Goal: Information Seeking & Learning: Find specific page/section

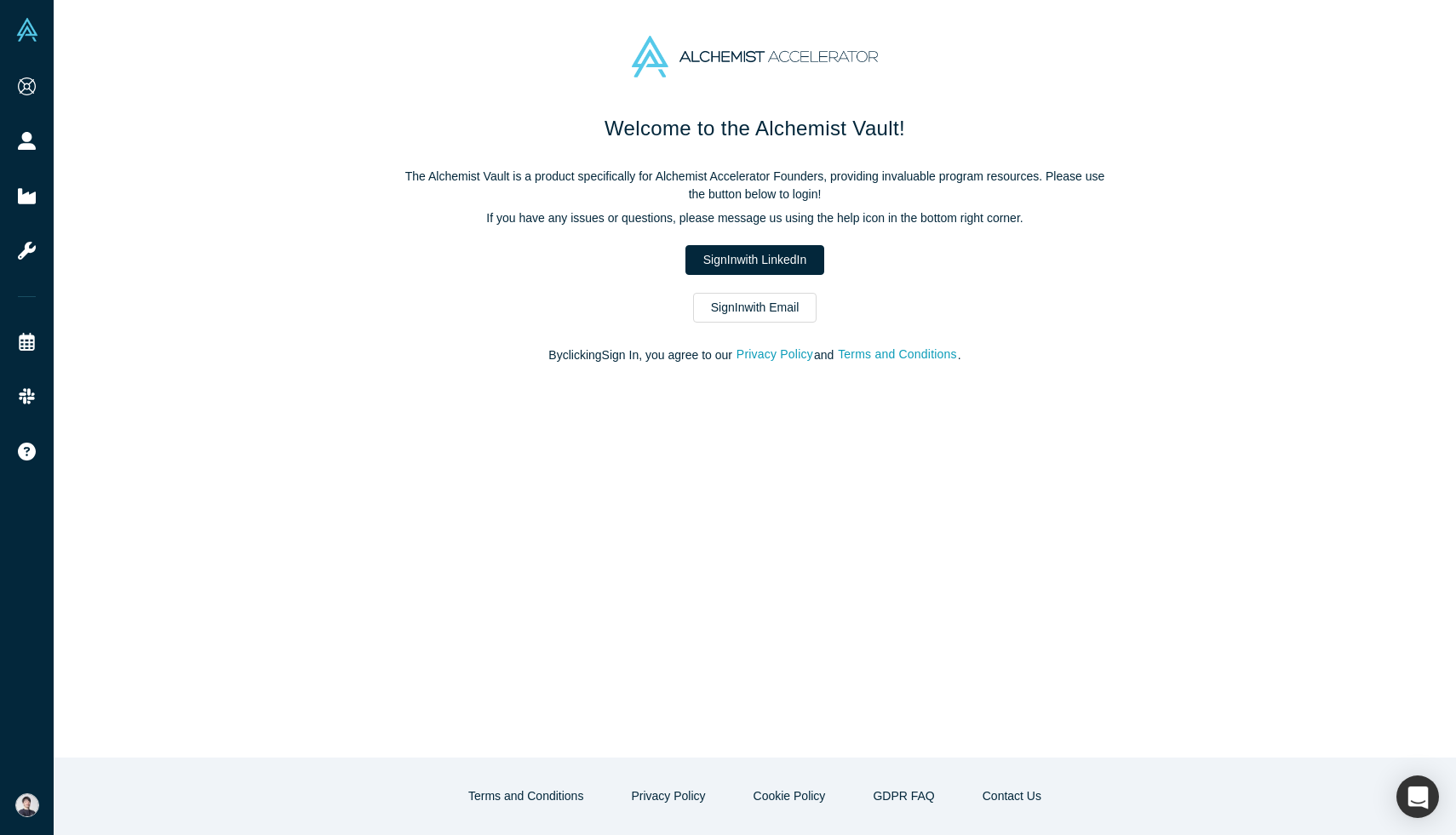
click at [705, 259] on link "Sign In with LinkedIn" at bounding box center [754, 260] width 139 height 30
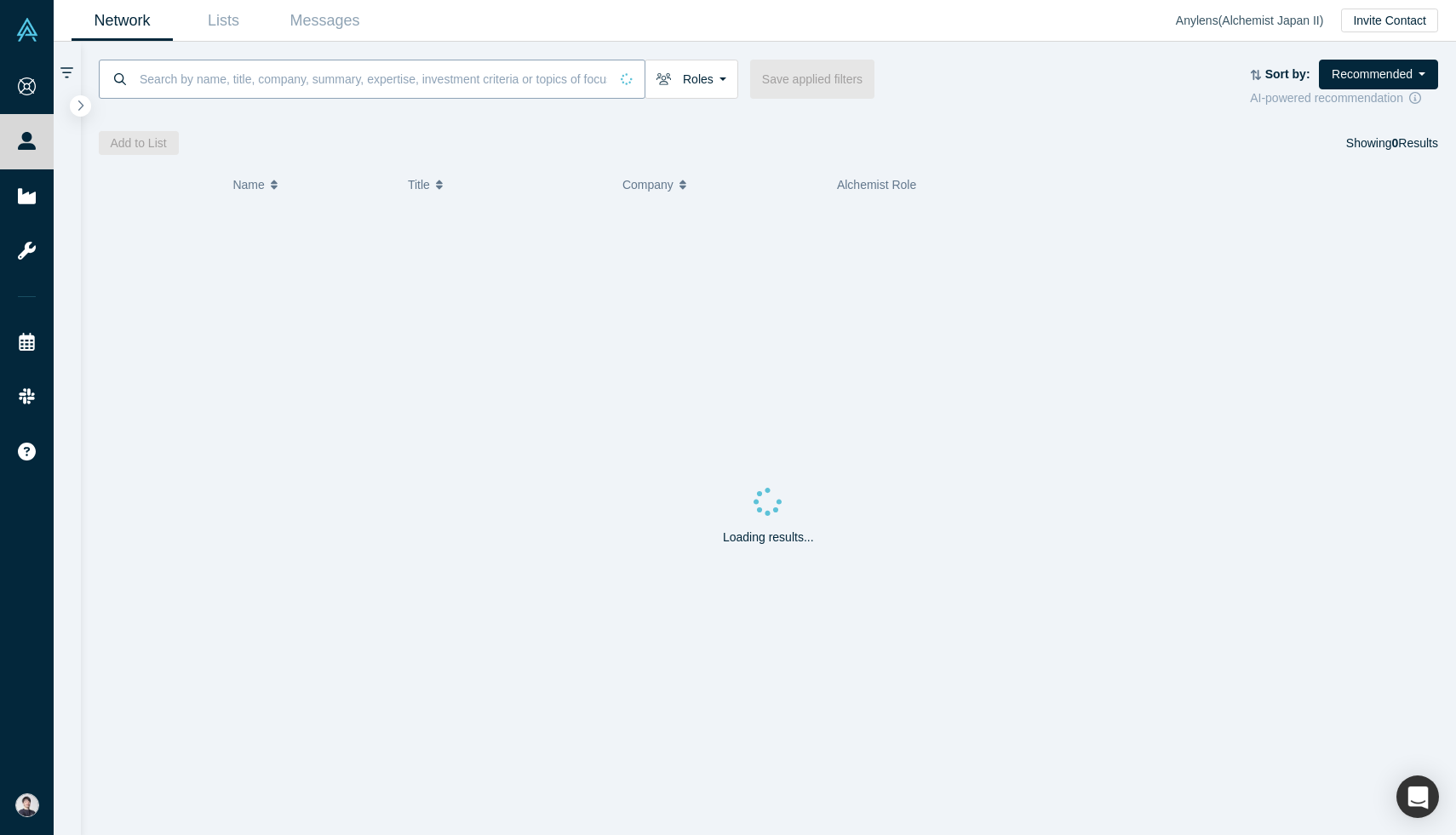
click at [429, 88] on input at bounding box center [373, 78] width 471 height 40
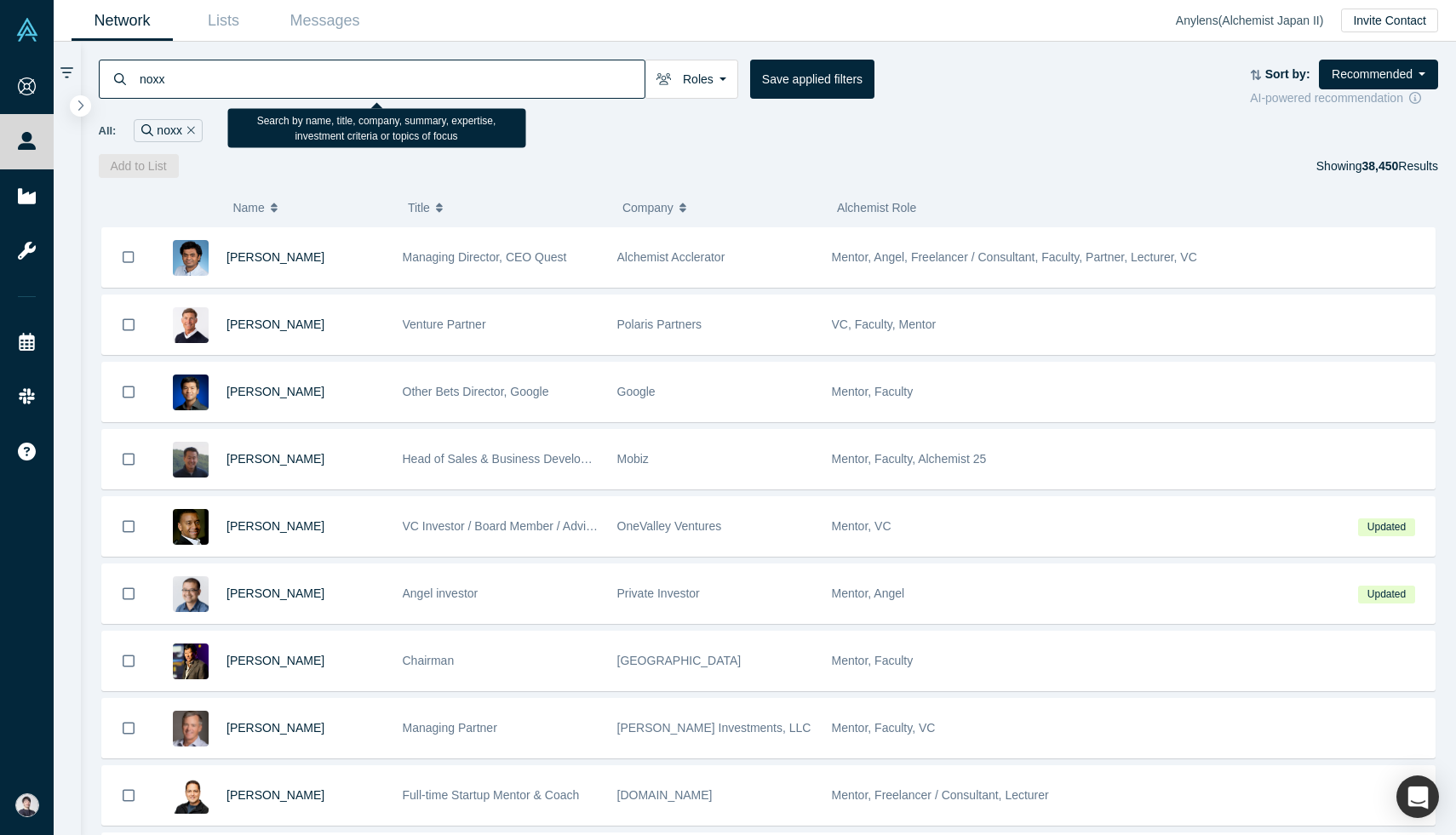
type input "noxx"
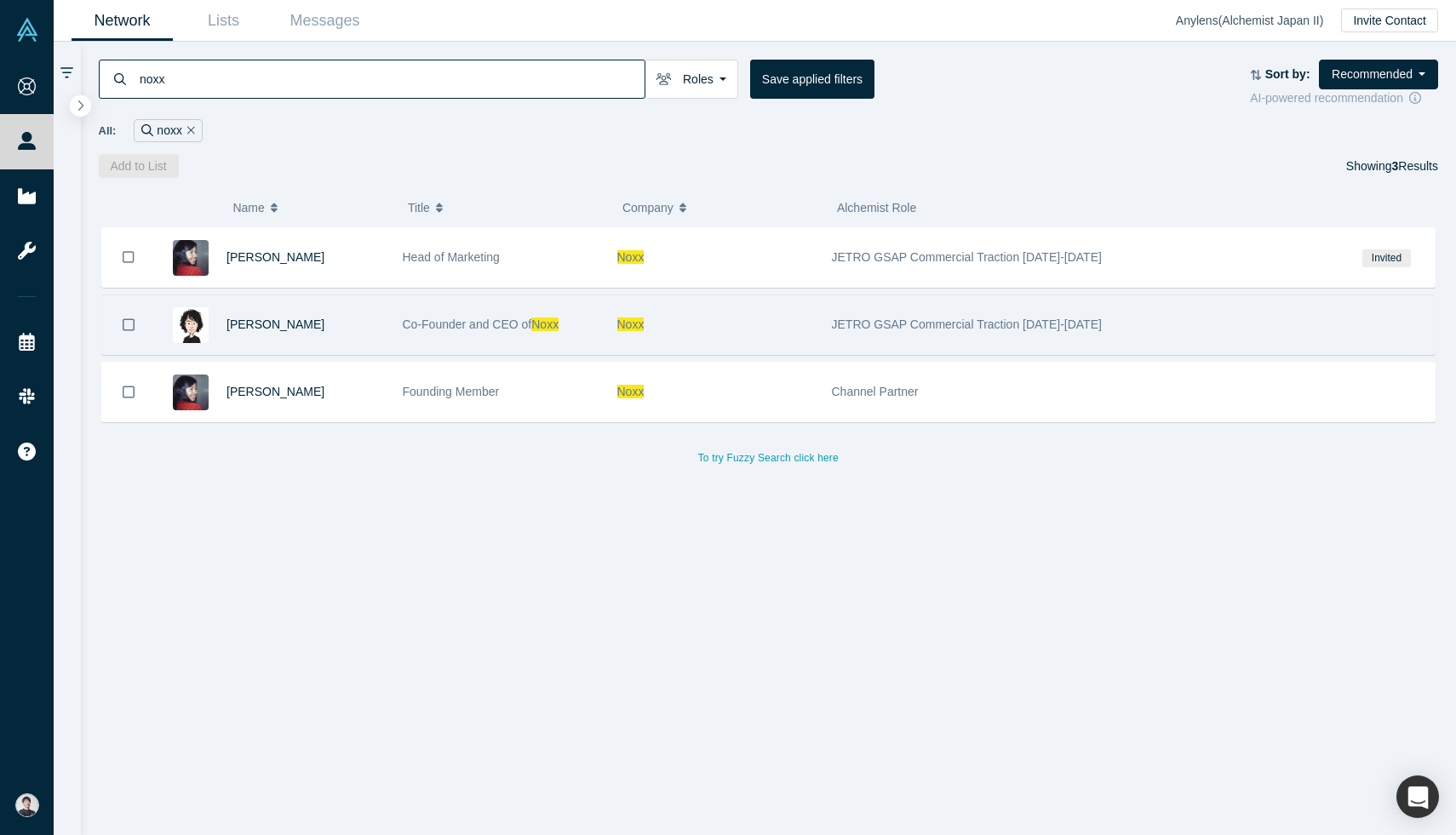
click at [213, 312] on div "[PERSON_NAME]" at bounding box center [270, 325] width 230 height 58
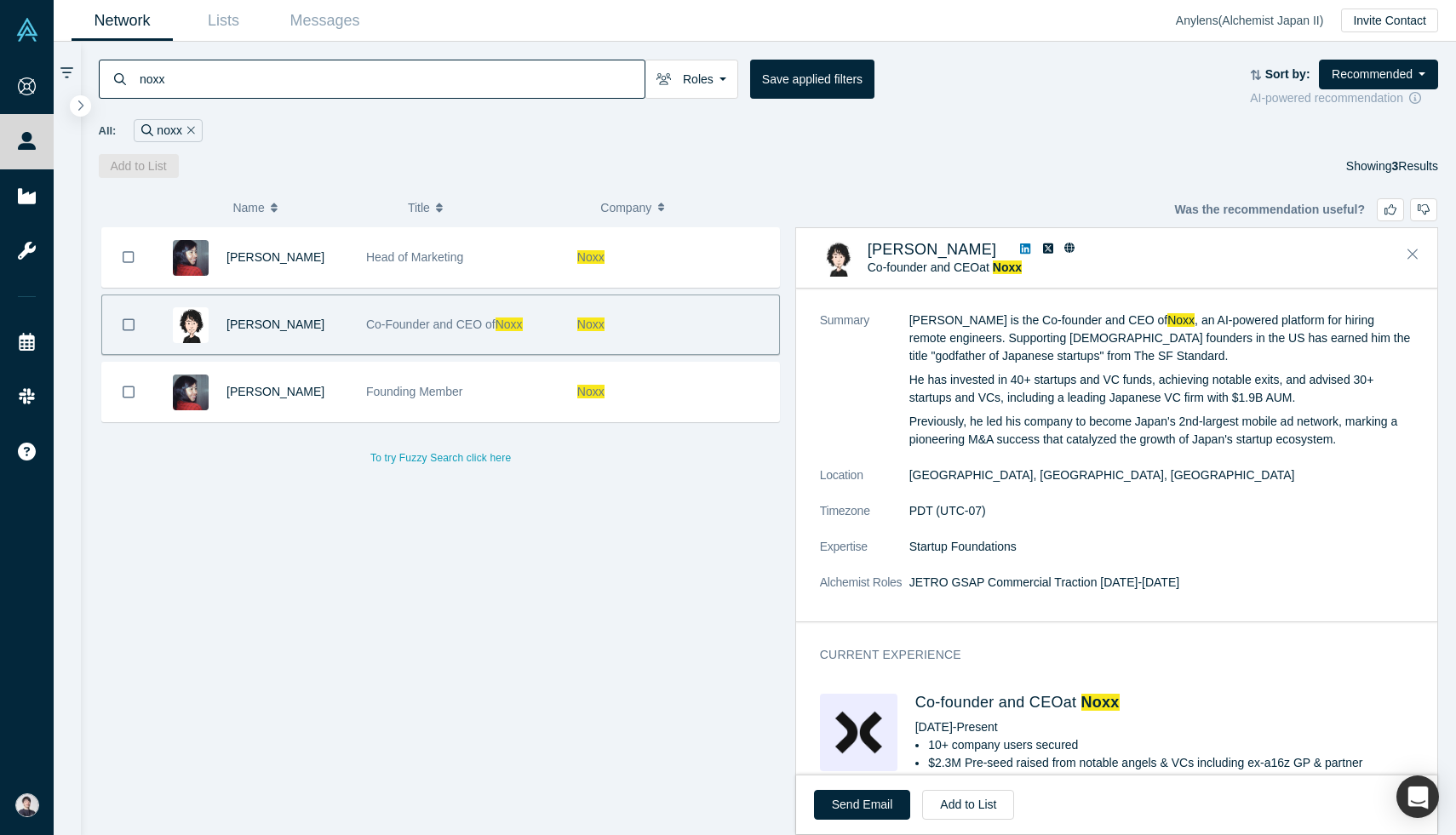
scroll to position [342, 0]
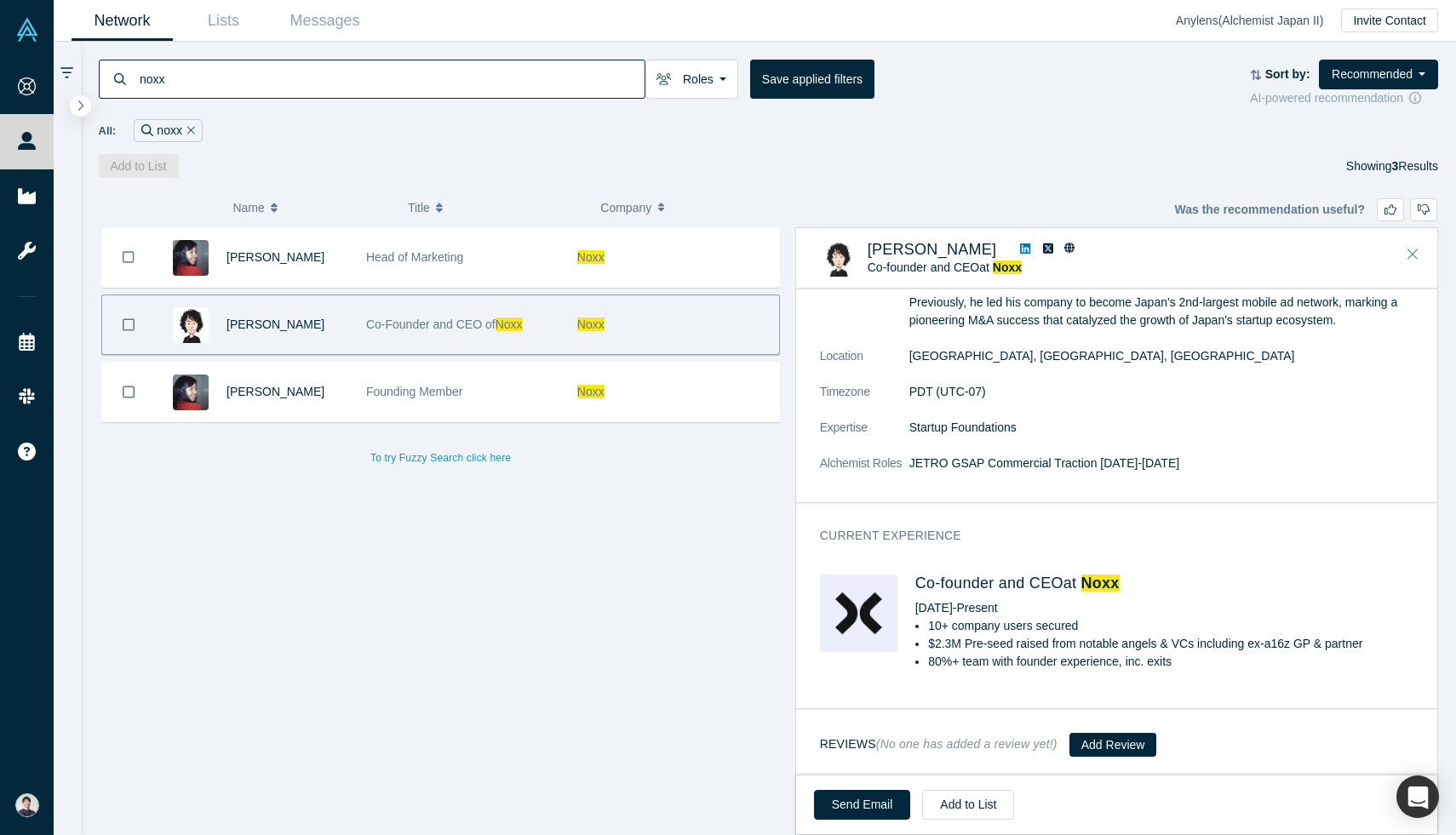
click at [940, 583] on h4 "Co-founder and CEO at Noxx" at bounding box center [1164, 584] width 498 height 19
click at [1114, 582] on span "Noxx" at bounding box center [1100, 583] width 39 height 17
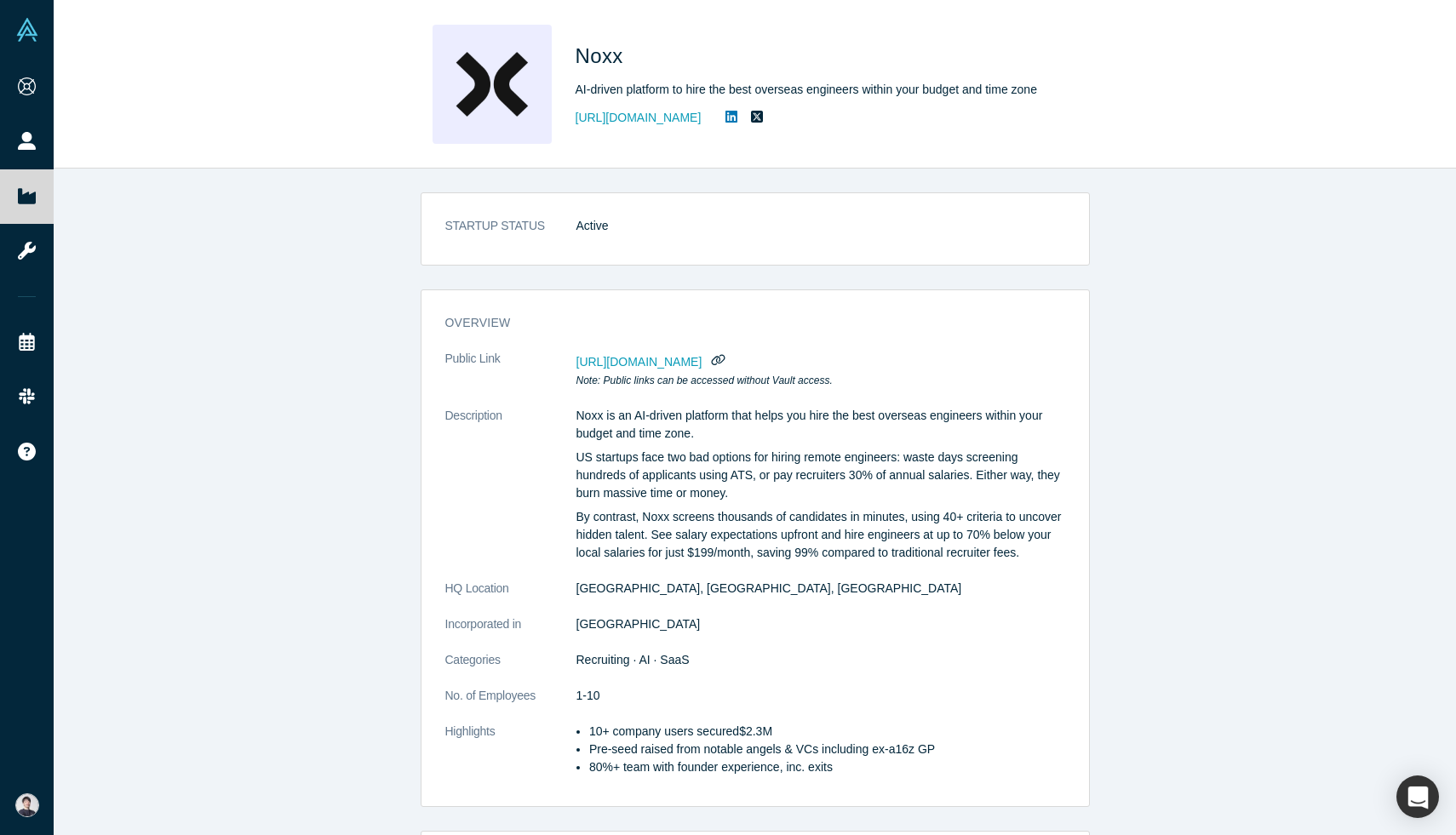
scroll to position [363, 0]
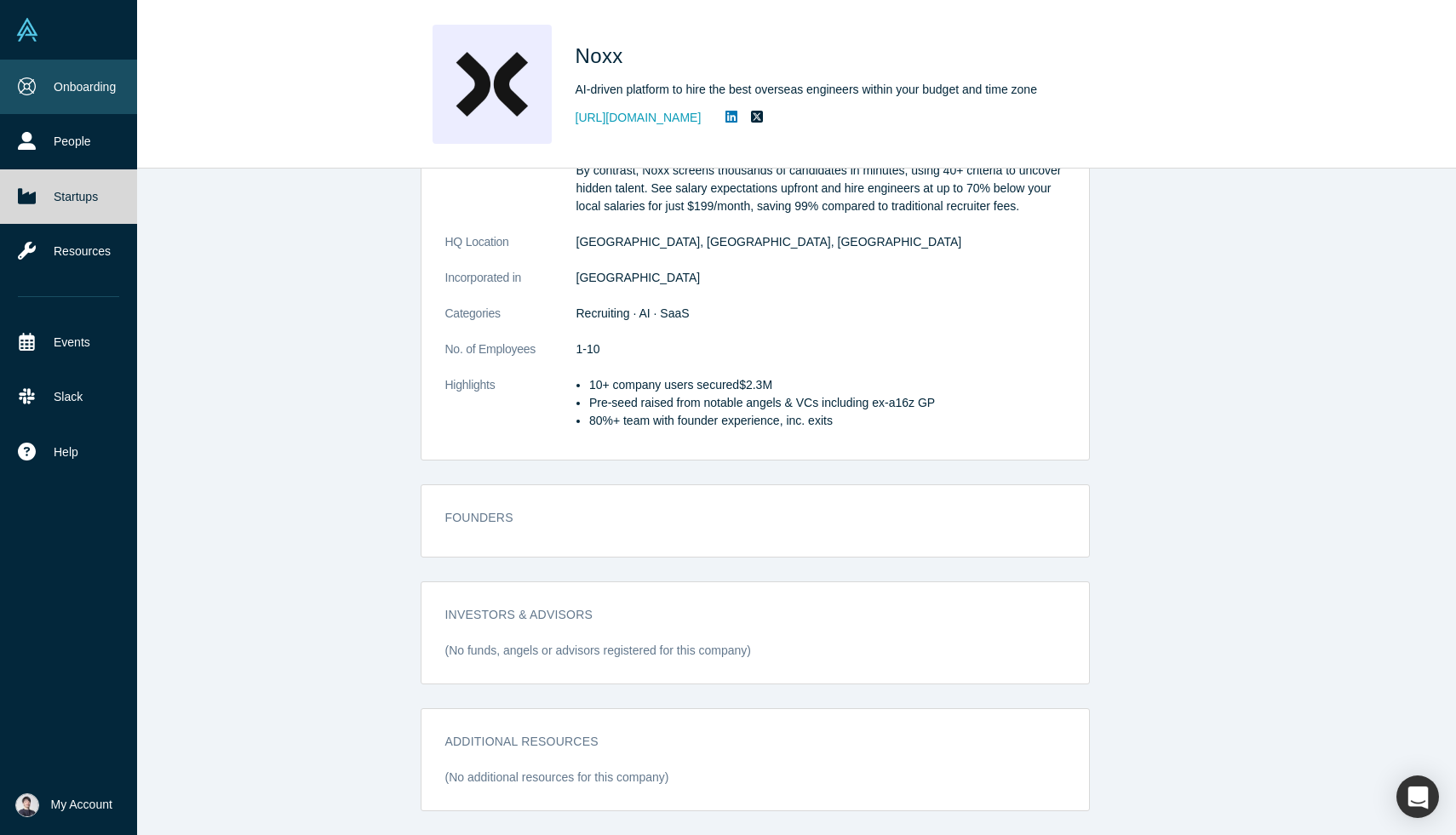
click at [20, 74] on link "Onboarding" at bounding box center [68, 87] width 137 height 55
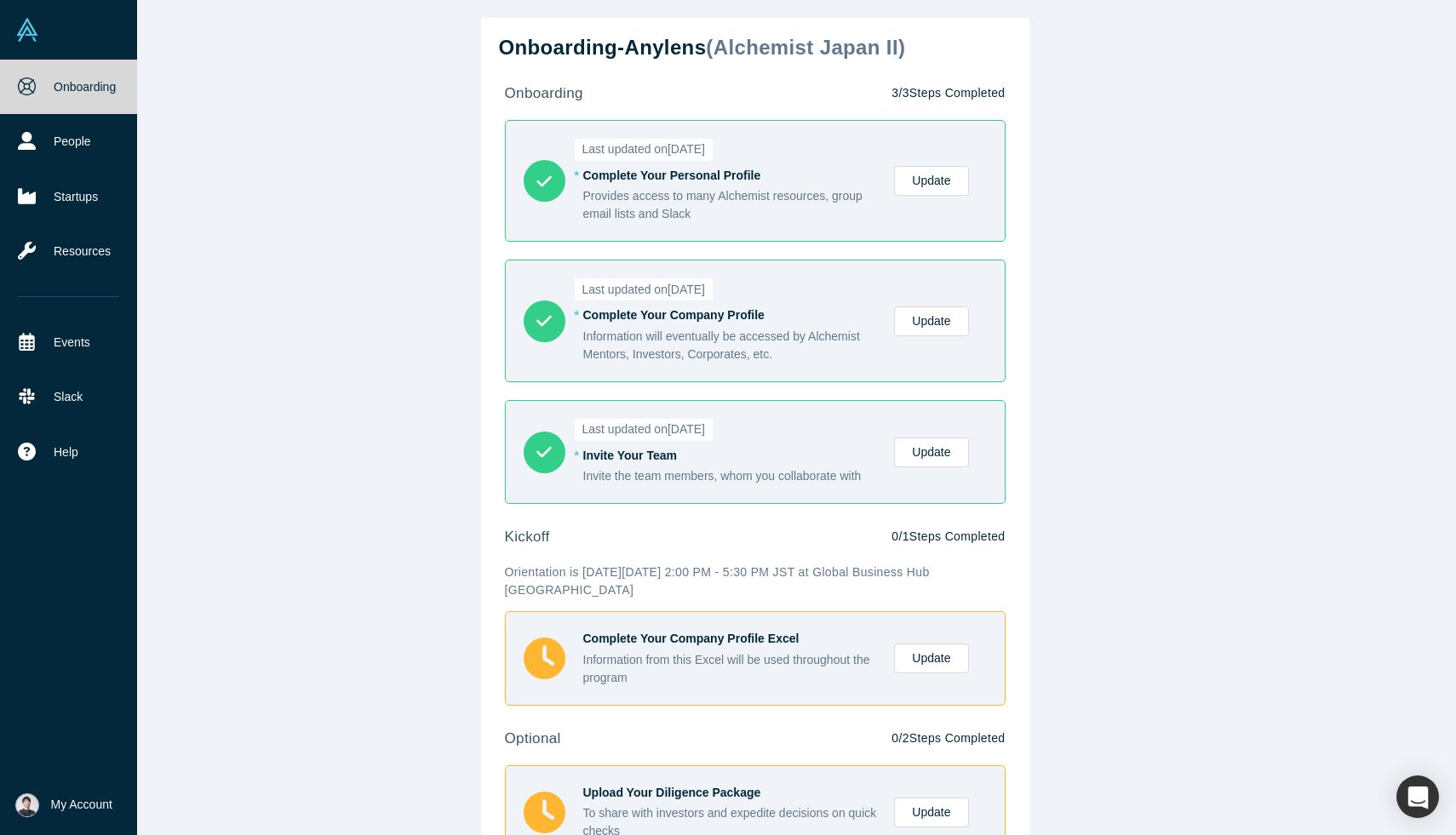
click at [19, 28] on img at bounding box center [26, 29] width 24 height 24
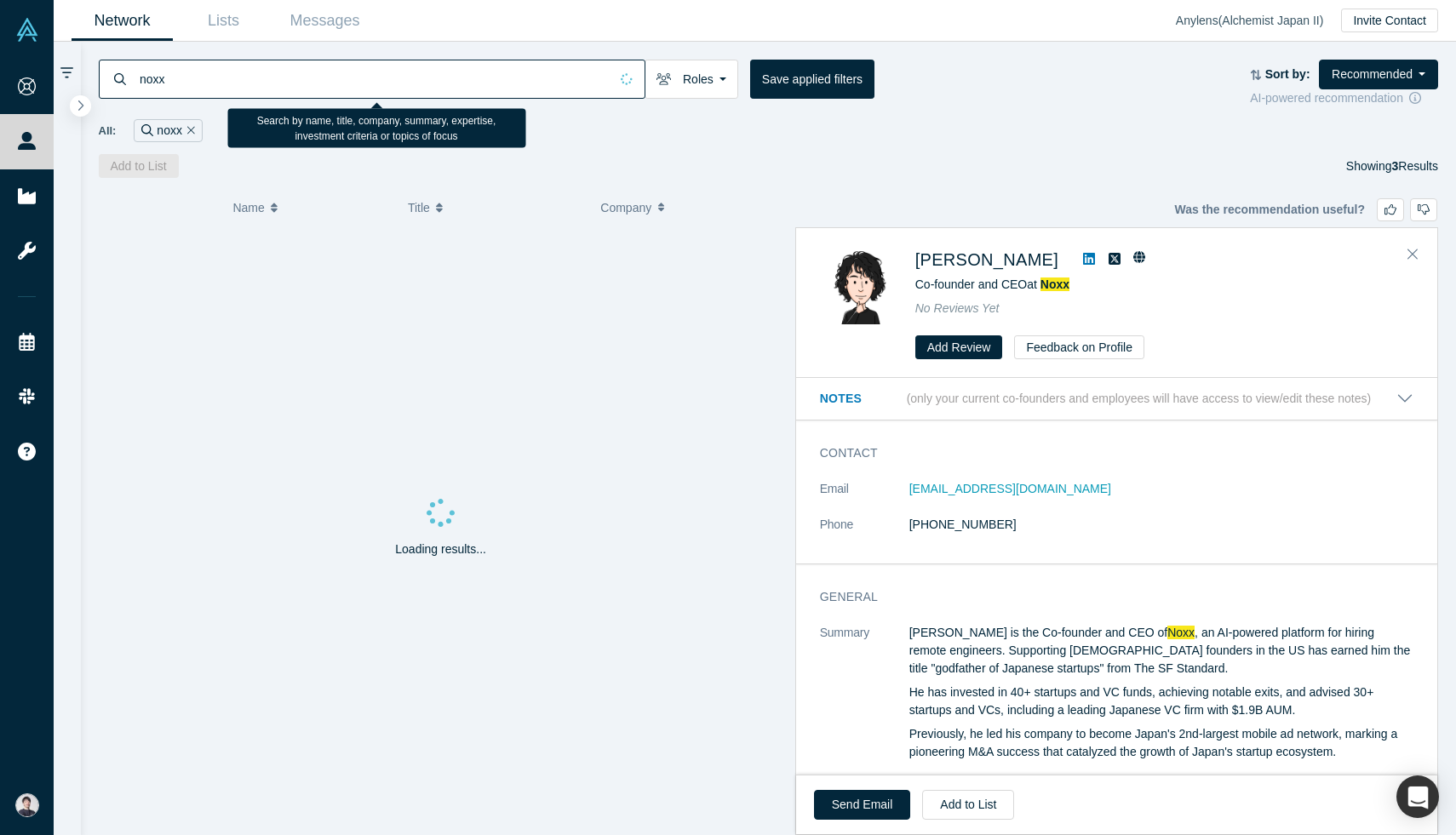
click at [454, 90] on input "noxx" at bounding box center [373, 78] width 471 height 40
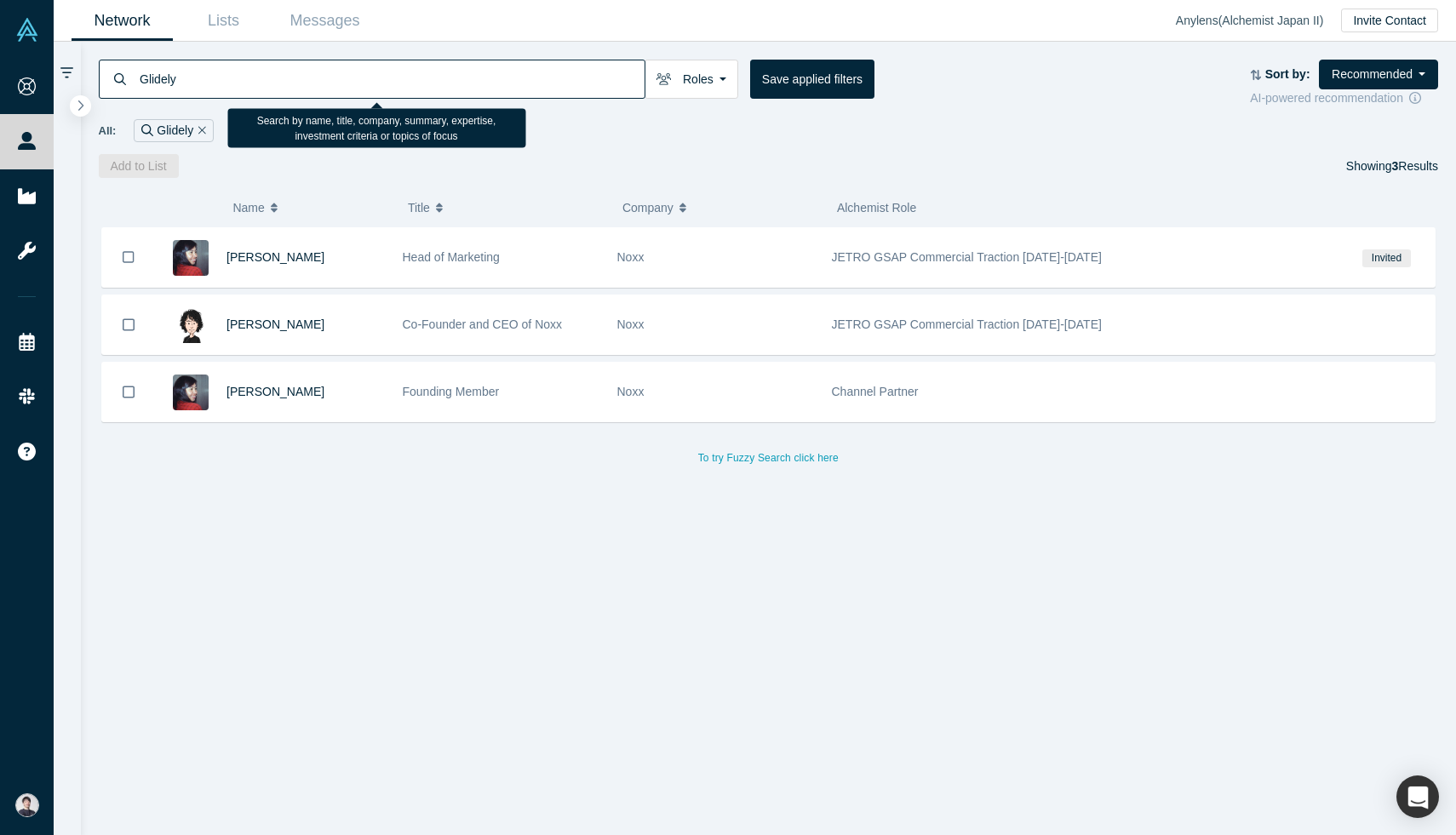
type input "Glidely"
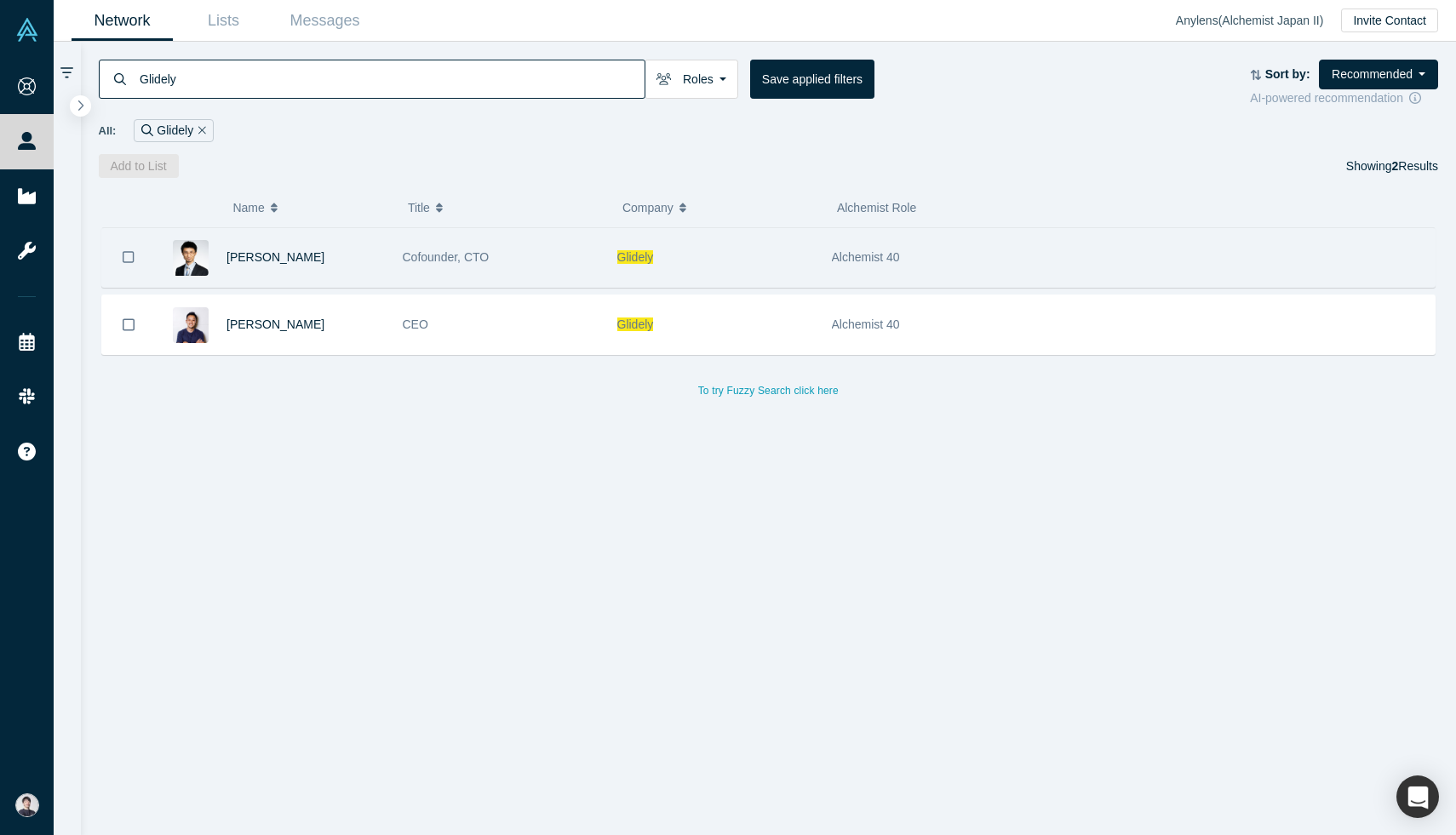
click at [420, 251] on span "Cofounder, CTO" at bounding box center [446, 257] width 87 height 13
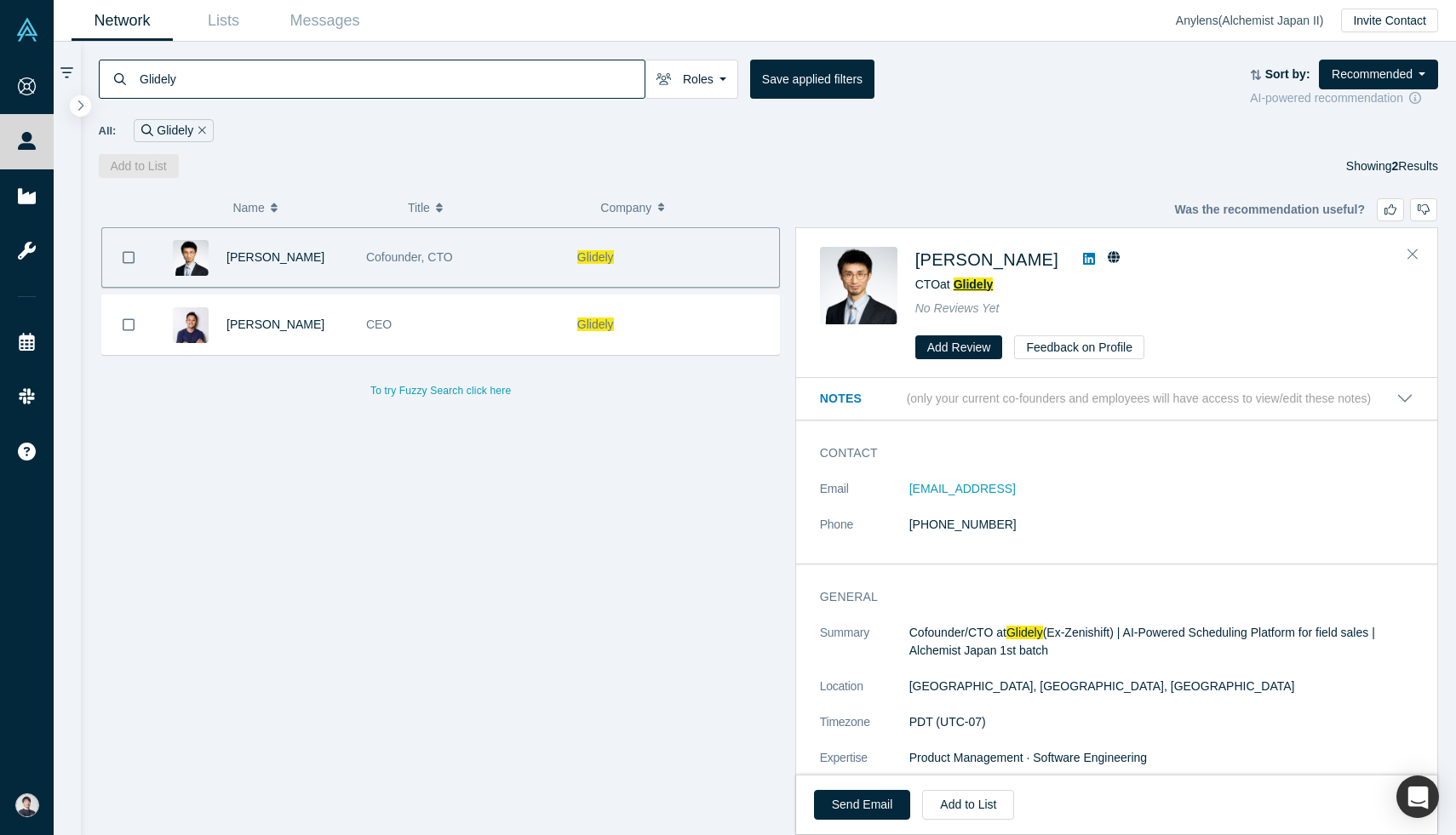
click at [981, 282] on span "Glidely" at bounding box center [974, 284] width 40 height 13
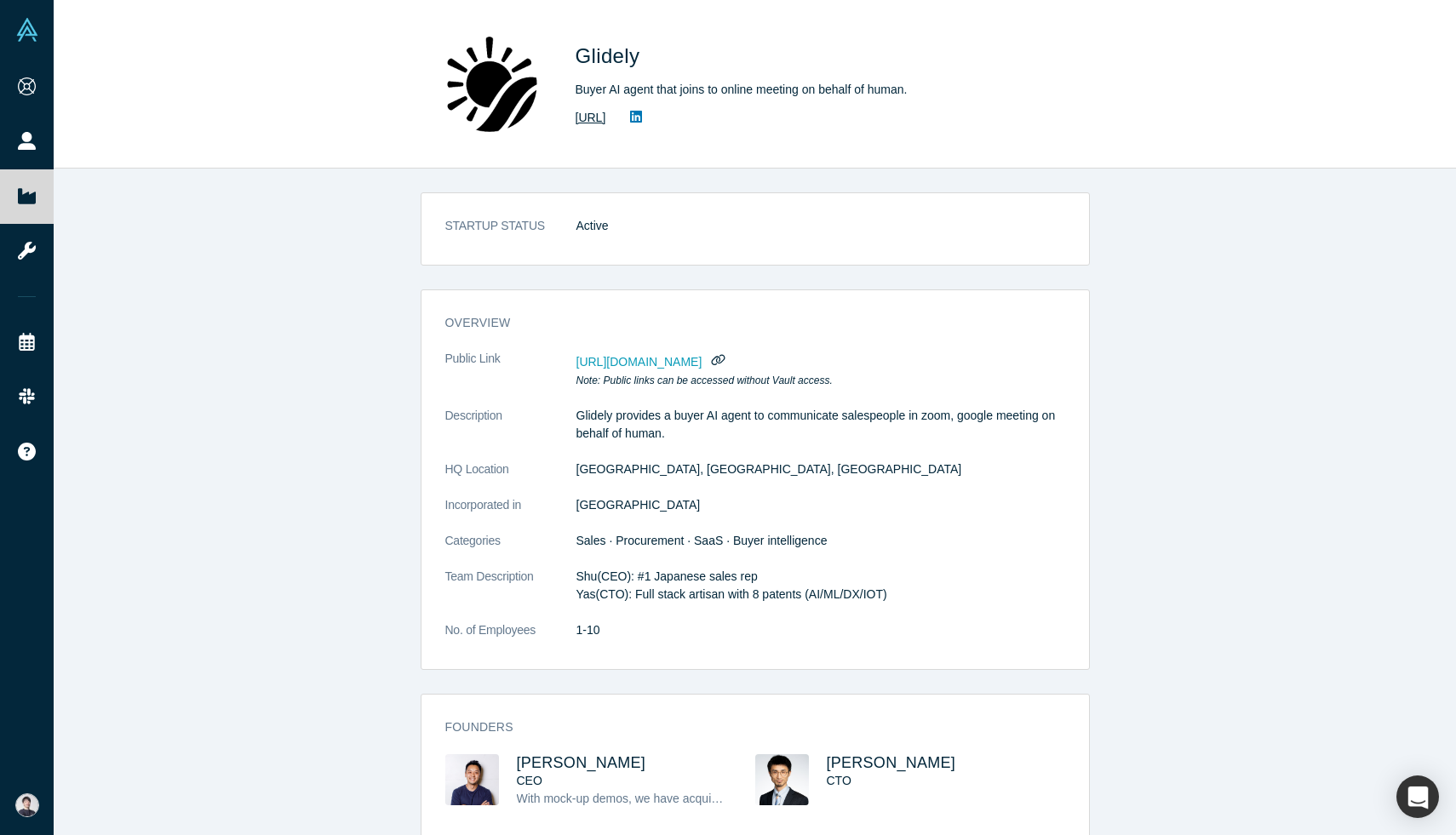
click at [607, 123] on link "https://glidely.ai/" at bounding box center [591, 118] width 30 height 18
